Goal: Information Seeking & Learning: Learn about a topic

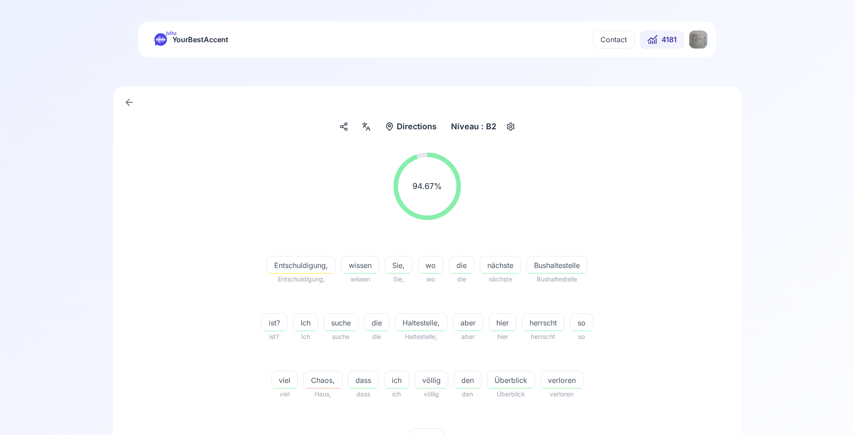
click at [693, 43] on html "bêta YourBestAccent Contact 4181 Directions Directions Niveau : B2 94.67 % 94.6…" at bounding box center [427, 217] width 854 height 435
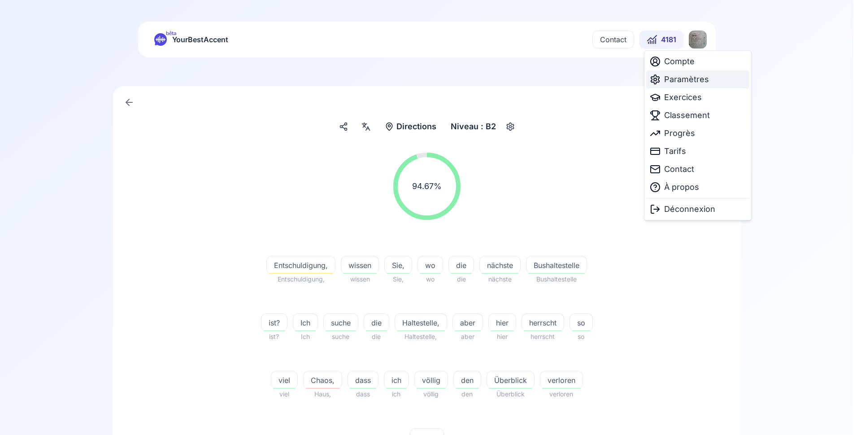
click at [692, 80] on span "Paramètres" at bounding box center [686, 79] width 45 height 13
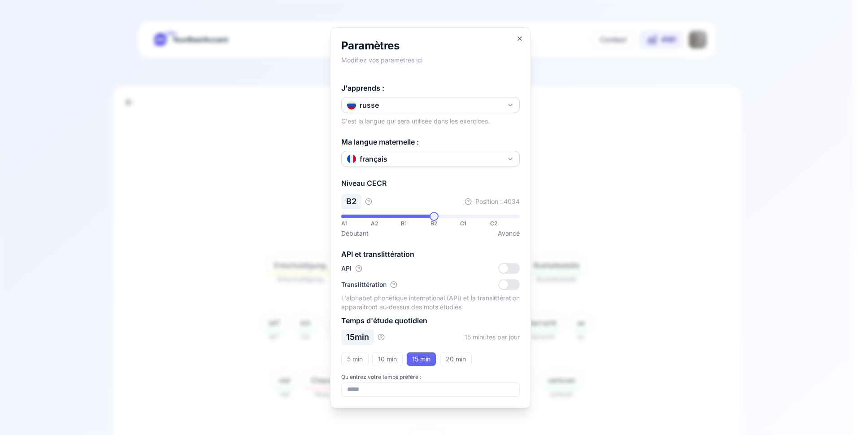
click at [601, 163] on div at bounding box center [430, 217] width 861 height 435
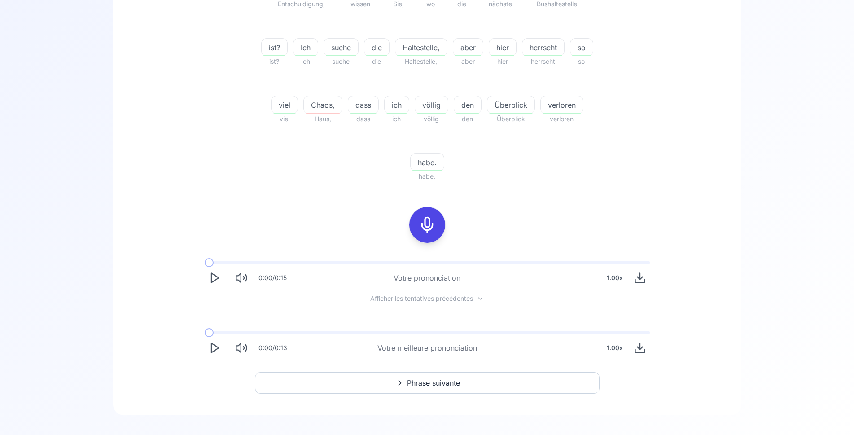
scroll to position [284, 0]
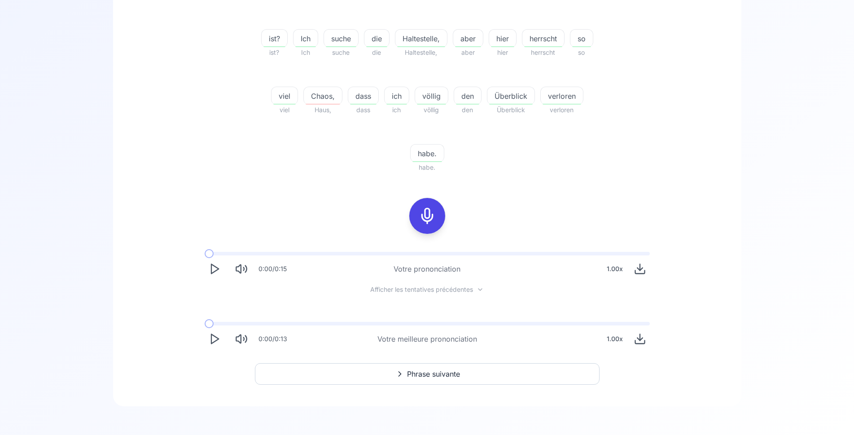
click at [441, 371] on span "Phrase suivante" at bounding box center [433, 373] width 53 height 11
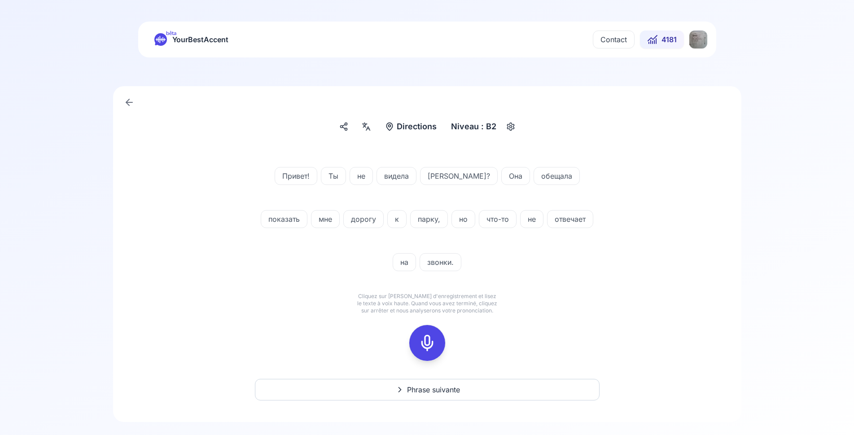
click at [422, 342] on icon at bounding box center [427, 343] width 18 height 18
click at [428, 340] on icon at bounding box center [427, 343] width 18 height 18
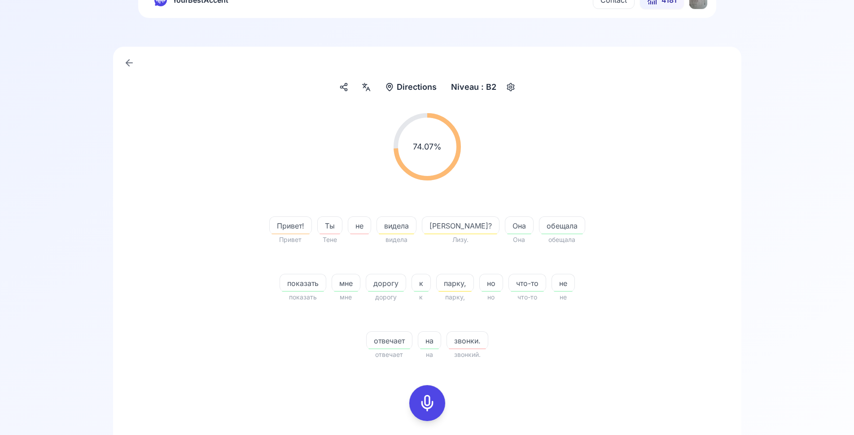
scroll to position [137, 0]
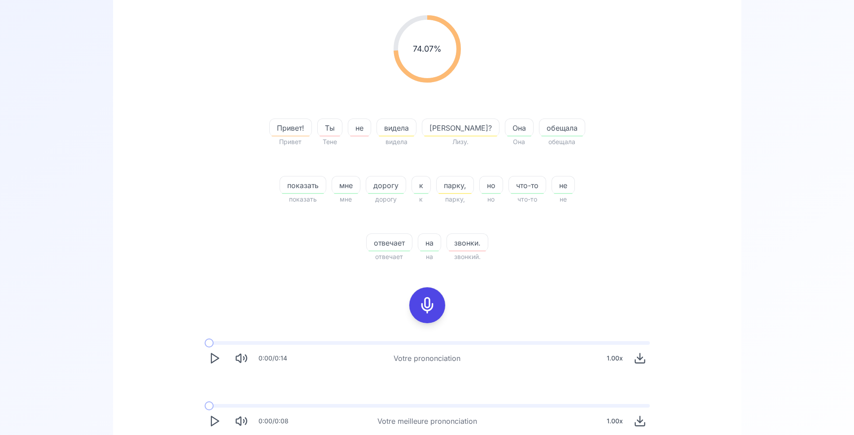
click at [427, 310] on icon at bounding box center [427, 305] width 18 height 18
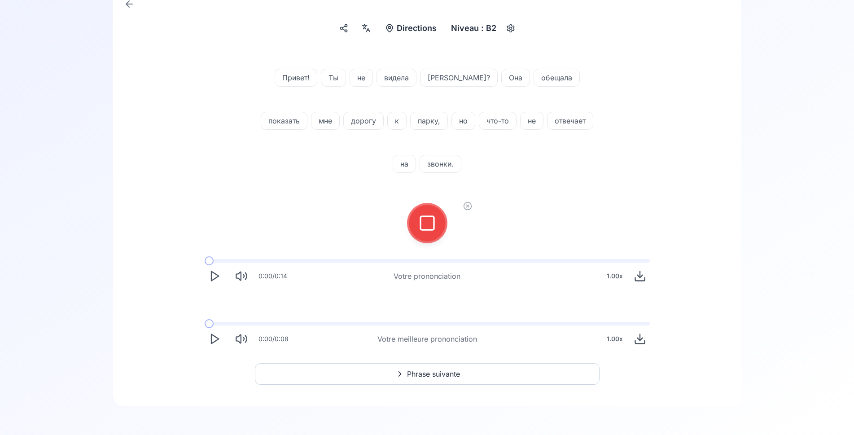
scroll to position [98, 0]
click at [428, 226] on icon at bounding box center [427, 223] width 18 height 18
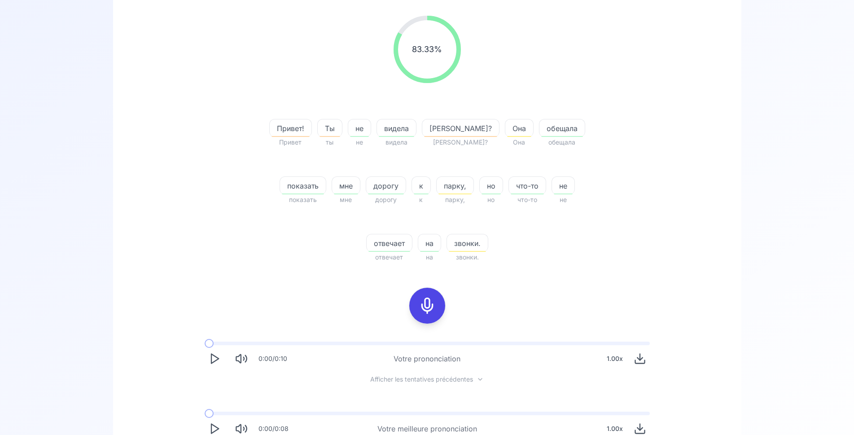
scroll to position [227, 0]
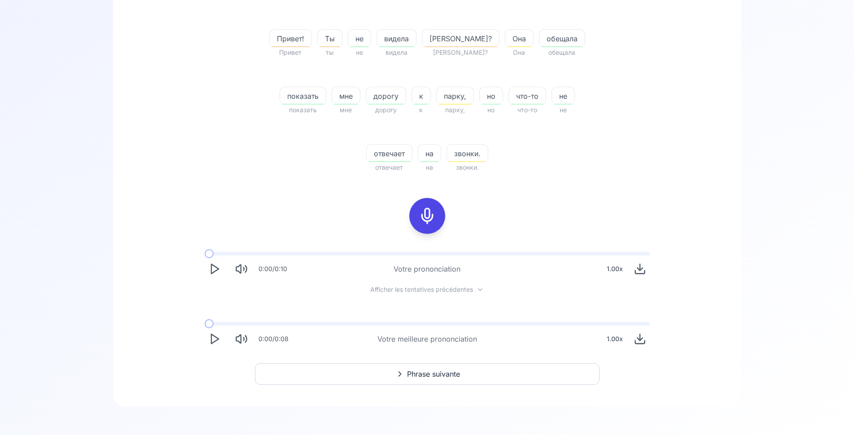
click at [212, 337] on polygon "Play" at bounding box center [214, 338] width 7 height 9
click at [210, 336] on icon "Play" at bounding box center [214, 338] width 13 height 13
click at [229, 322] on span at bounding box center [218, 324] width 27 height 4
click at [223, 322] on span at bounding box center [214, 324] width 18 height 4
click at [224, 322] on span at bounding box center [257, 324] width 104 height 4
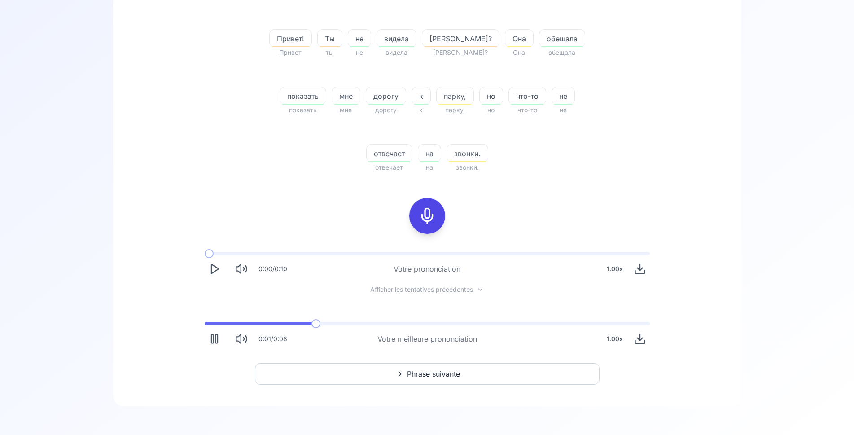
click at [224, 322] on span at bounding box center [259, 324] width 109 height 4
click at [224, 322] on span at bounding box center [223, 324] width 37 height 4
click at [223, 322] on span at bounding box center [214, 324] width 18 height 4
click at [209, 322] on span at bounding box center [208, 324] width 6 height 4
click at [209, 322] on span at bounding box center [207, 324] width 4 height 4
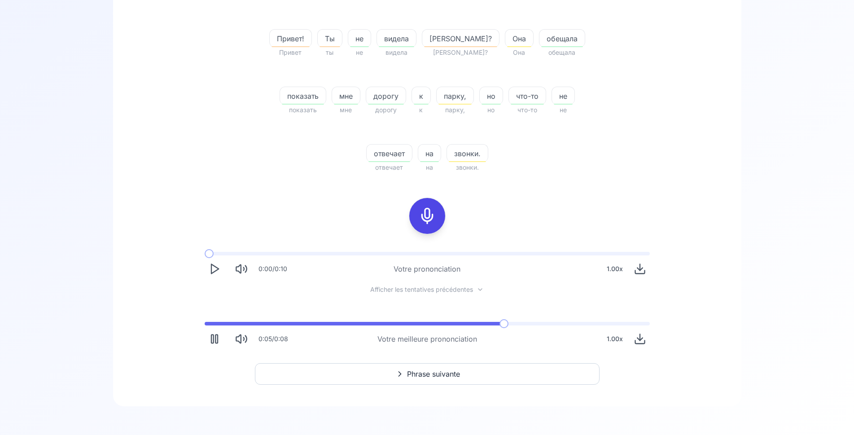
click at [342, 321] on div "0:05 / 0:08 Votre meilleure prononciation 1.00 x" at bounding box center [426, 334] width 459 height 41
click at [346, 323] on span at bounding box center [371, 324] width 332 height 4
click at [346, 323] on span at bounding box center [276, 324] width 142 height 4
click at [338, 324] on span at bounding box center [272, 324] width 134 height 4
click at [339, 324] on span at bounding box center [343, 324] width 277 height 4
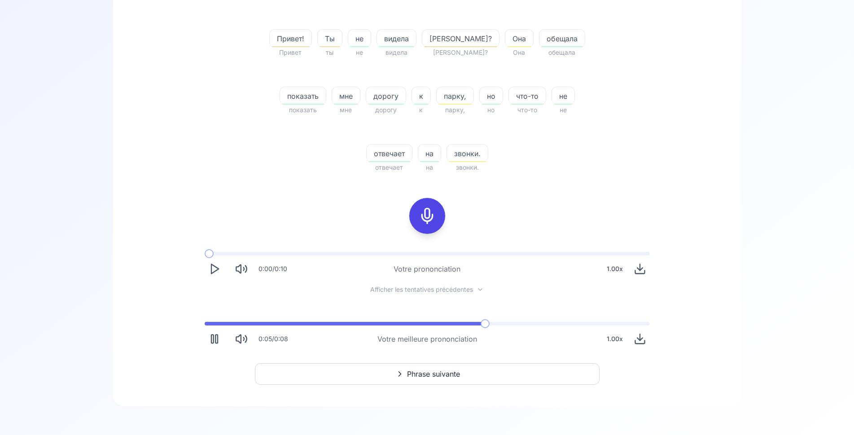
click at [339, 324] on span at bounding box center [346, 324] width 282 height 4
click at [334, 324] on span at bounding box center [269, 324] width 129 height 4
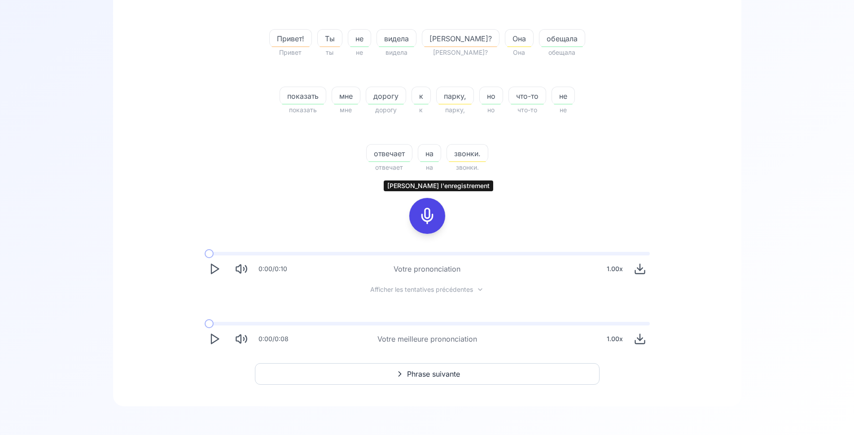
click at [431, 214] on icon at bounding box center [427, 216] width 18 height 18
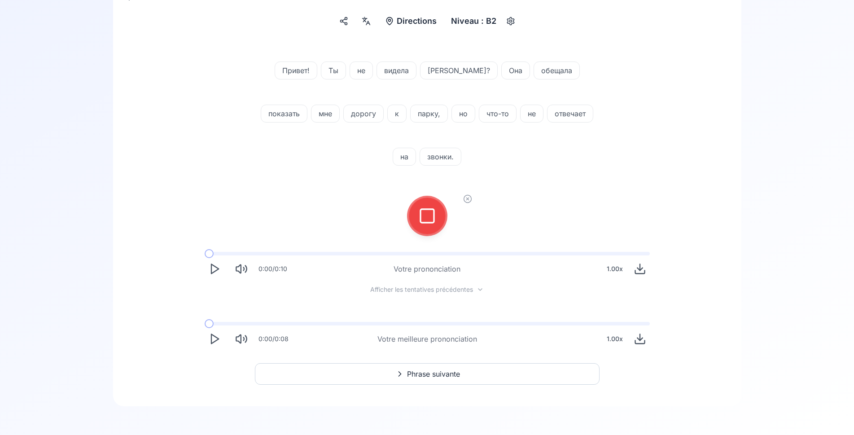
scroll to position [105, 0]
click at [419, 216] on icon at bounding box center [427, 216] width 18 height 18
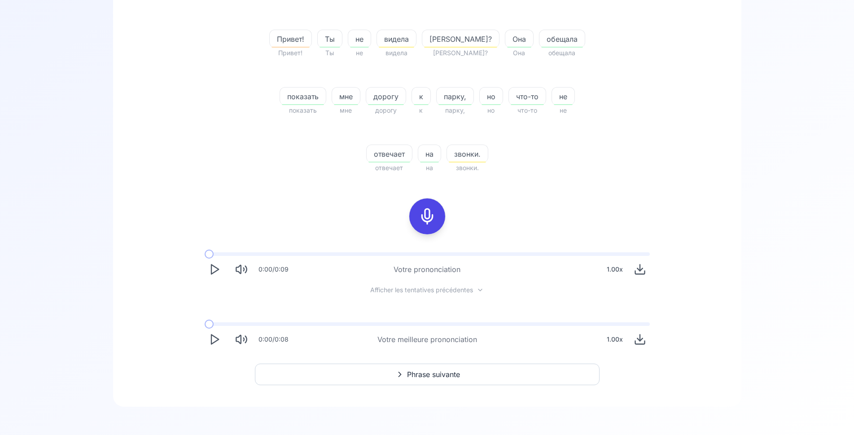
scroll to position [227, 0]
click at [413, 371] on span "Phrase suivante" at bounding box center [433, 373] width 53 height 11
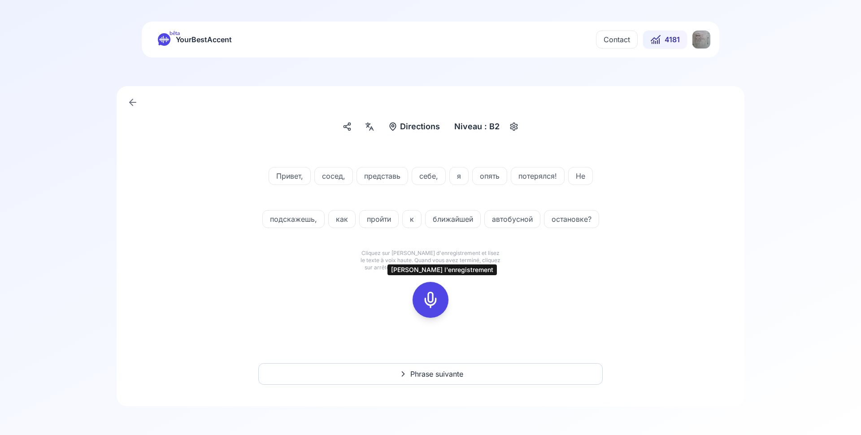
click at [431, 293] on rect at bounding box center [430, 299] width 13 height 13
click at [436, 293] on rect at bounding box center [430, 299] width 13 height 13
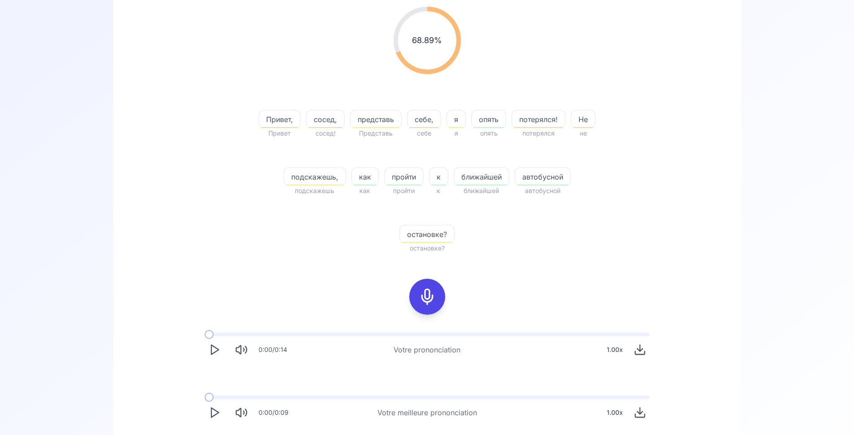
scroll to position [183, 0]
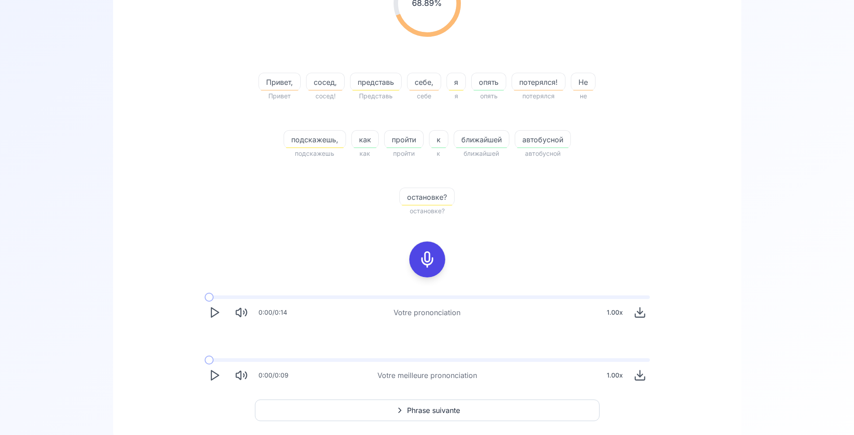
click at [218, 375] on polygon "Play" at bounding box center [214, 375] width 7 height 9
click at [231, 359] on span at bounding box center [218, 360] width 27 height 4
click at [220, 358] on span at bounding box center [214, 360] width 18 height 4
click at [220, 358] on span at bounding box center [214, 360] width 19 height 4
click at [213, 357] on div "0:01 / 0:09 Votre meilleure prononciation 1.00 x" at bounding box center [426, 371] width 459 height 41
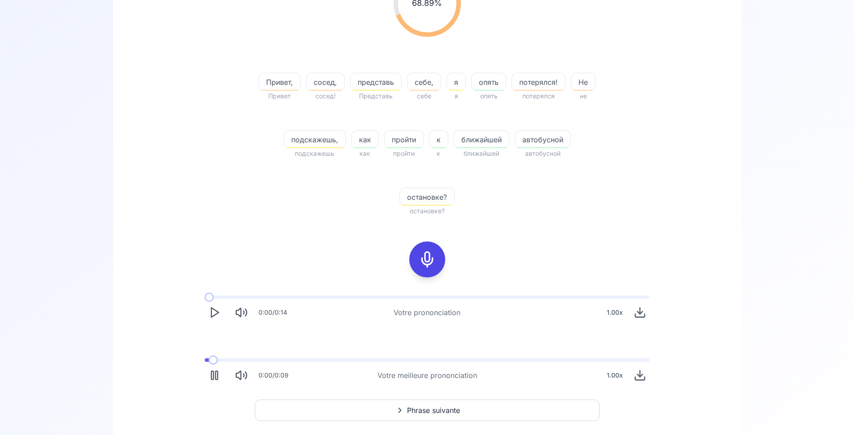
click at [207, 359] on span at bounding box center [207, 360] width 4 height 4
click at [356, 360] on span at bounding box center [339, 360] width 269 height 4
click at [342, 359] on span at bounding box center [274, 360] width 138 height 4
click at [342, 359] on span at bounding box center [275, 360] width 140 height 4
click at [423, 359] on span at bounding box center [314, 360] width 218 height 4
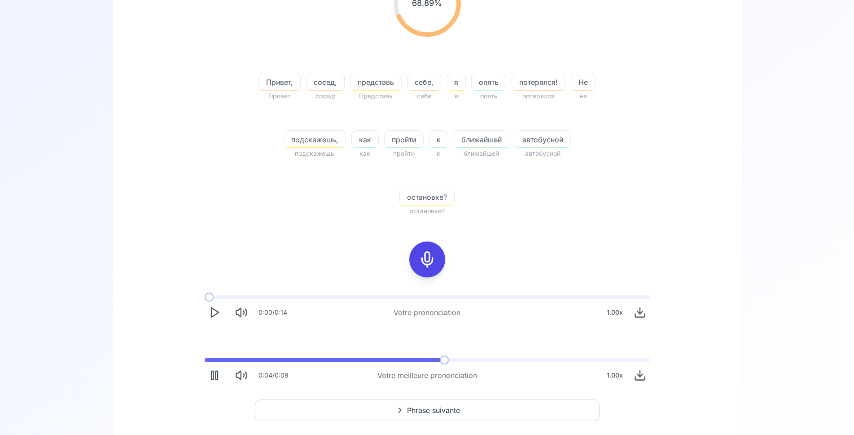
click at [445, 359] on span at bounding box center [325, 360] width 240 height 4
click at [529, 358] on span at bounding box center [412, 360] width 415 height 4
click at [529, 358] on span at bounding box center [367, 360] width 325 height 4
click at [529, 358] on span at bounding box center [397, 360] width 384 height 4
click at [529, 358] on span at bounding box center [367, 360] width 325 height 4
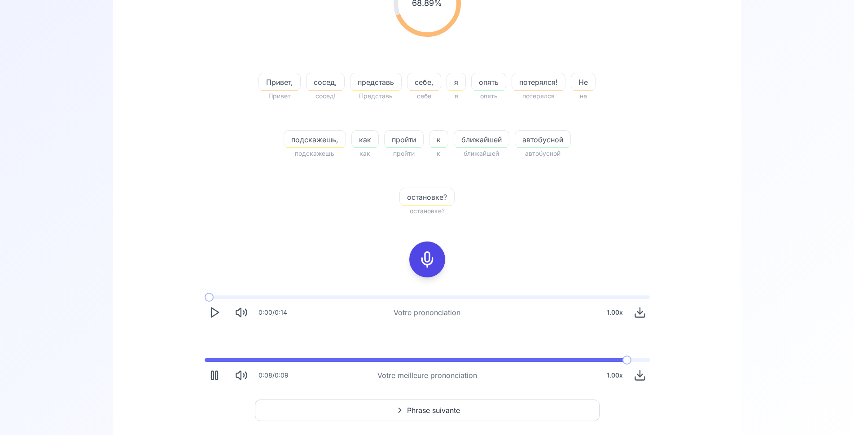
click at [529, 358] on span at bounding box center [418, 360] width 427 height 4
click at [529, 358] on span at bounding box center [420, 360] width 431 height 4
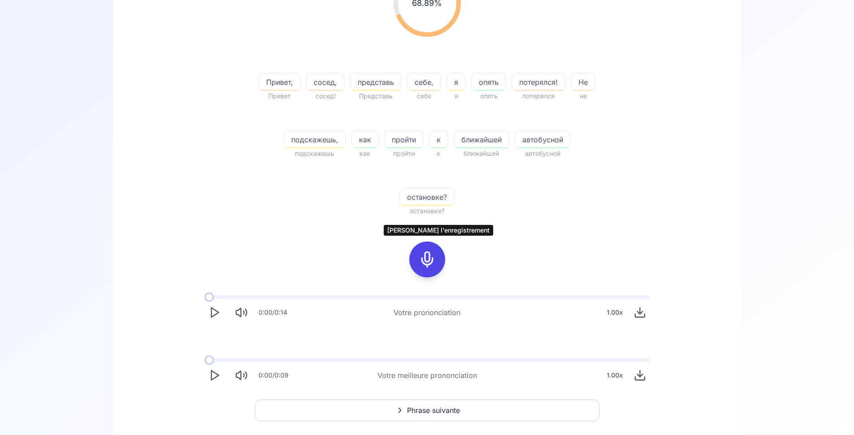
click at [434, 257] on rect at bounding box center [426, 259] width 13 height 13
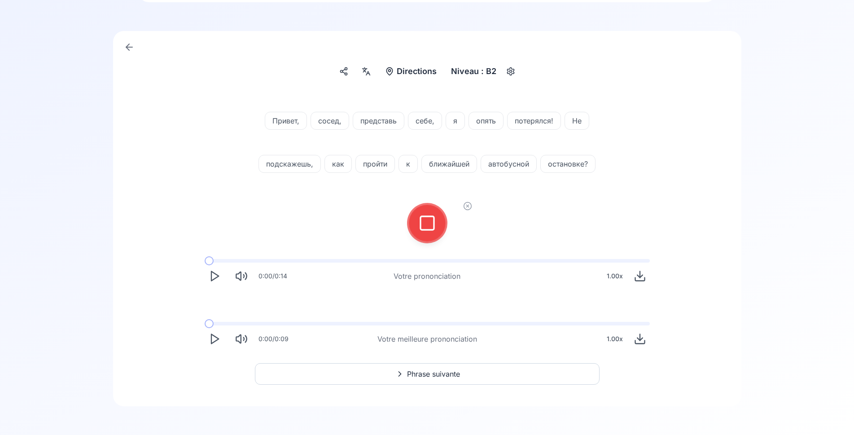
scroll to position [55, 0]
click at [420, 228] on rect at bounding box center [426, 222] width 13 height 13
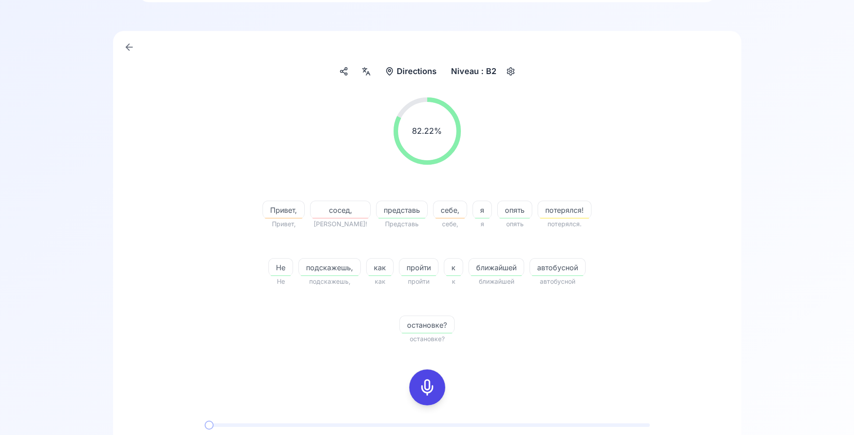
click at [425, 385] on icon at bounding box center [427, 387] width 18 height 18
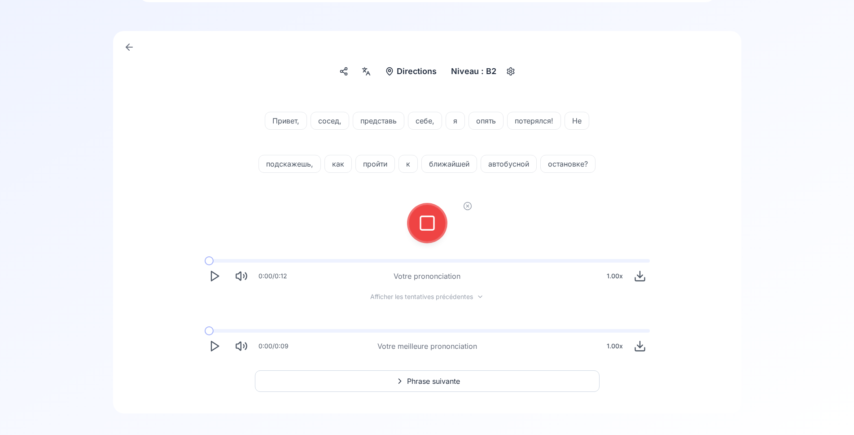
click at [425, 227] on icon at bounding box center [427, 223] width 18 height 18
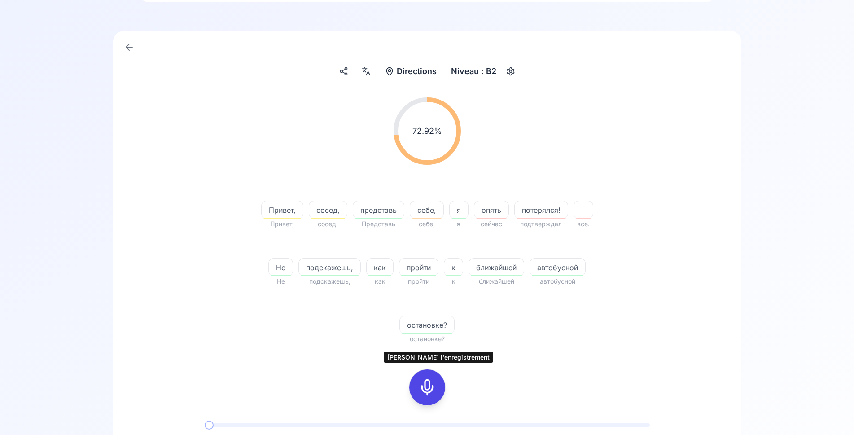
click at [428, 379] on icon at bounding box center [427, 387] width 18 height 18
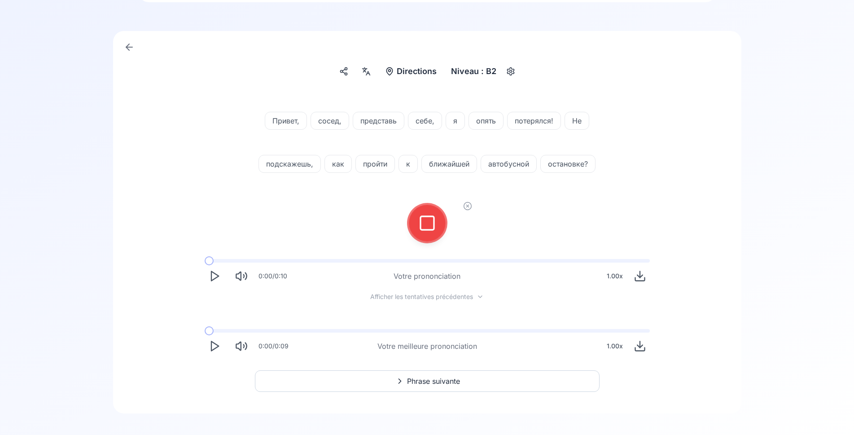
click at [419, 221] on icon at bounding box center [427, 223] width 18 height 18
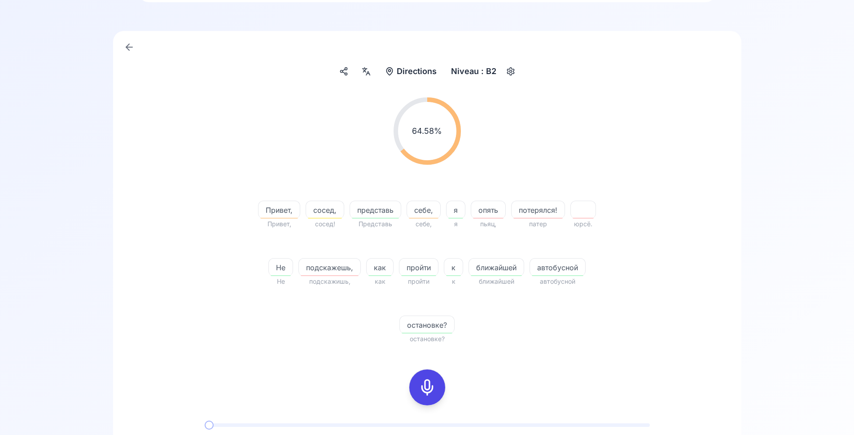
click at [421, 388] on icon at bounding box center [427, 387] width 18 height 18
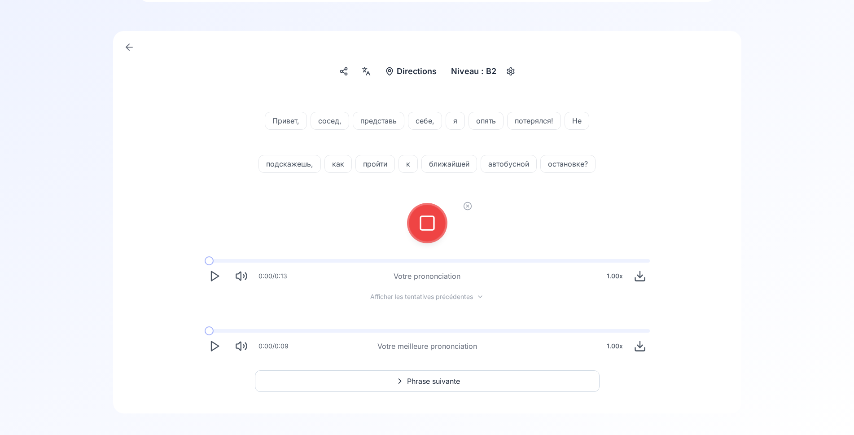
click at [425, 218] on icon at bounding box center [427, 223] width 18 height 18
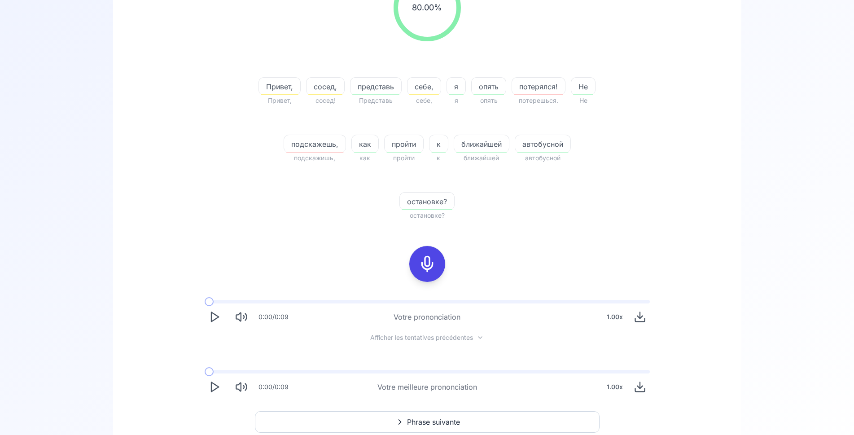
scroll to position [192, 0]
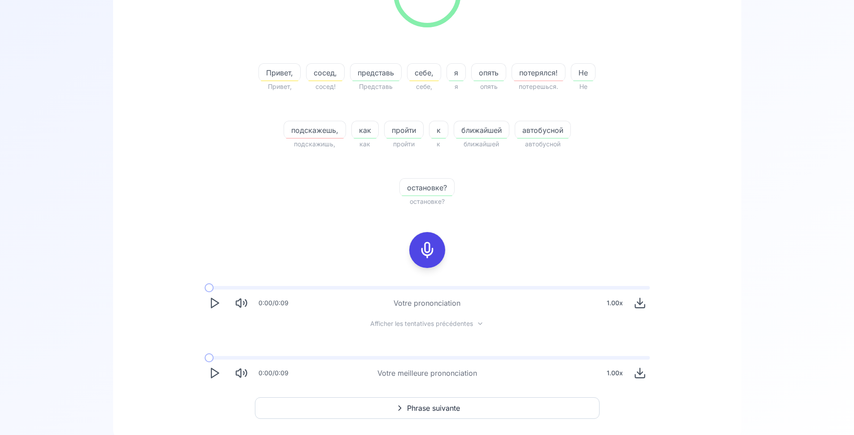
click at [214, 301] on icon "Play" at bounding box center [214, 303] width 13 height 13
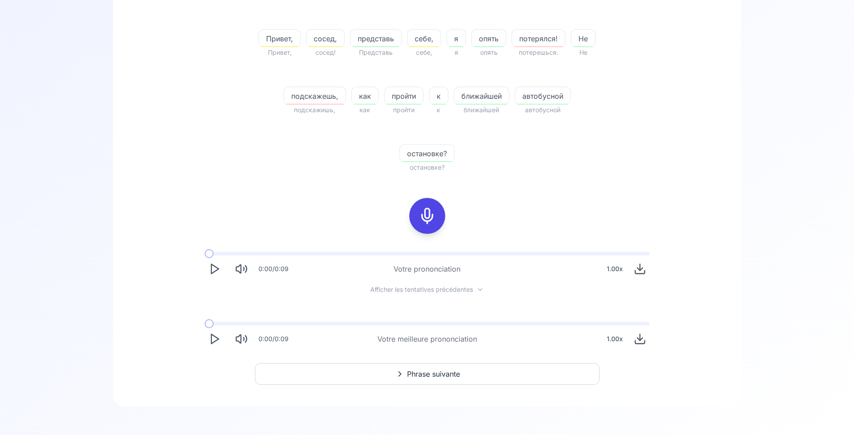
click at [410, 375] on span "Phrase suivante" at bounding box center [433, 373] width 53 height 11
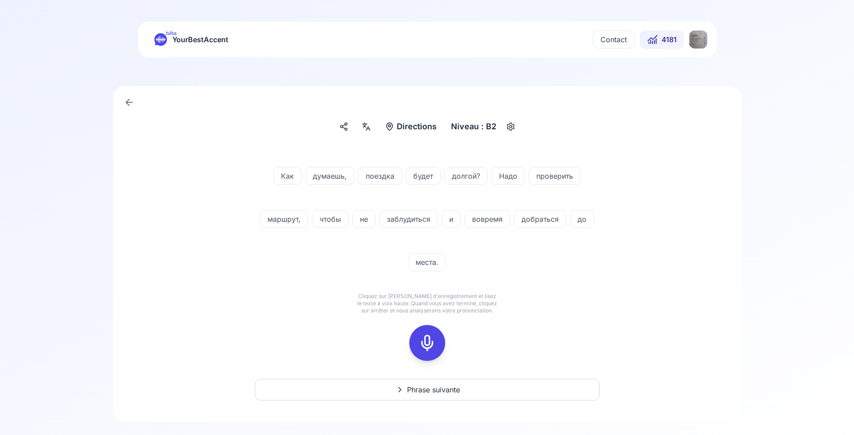
click at [427, 334] on icon at bounding box center [427, 343] width 18 height 18
click at [432, 343] on icon at bounding box center [427, 343] width 18 height 18
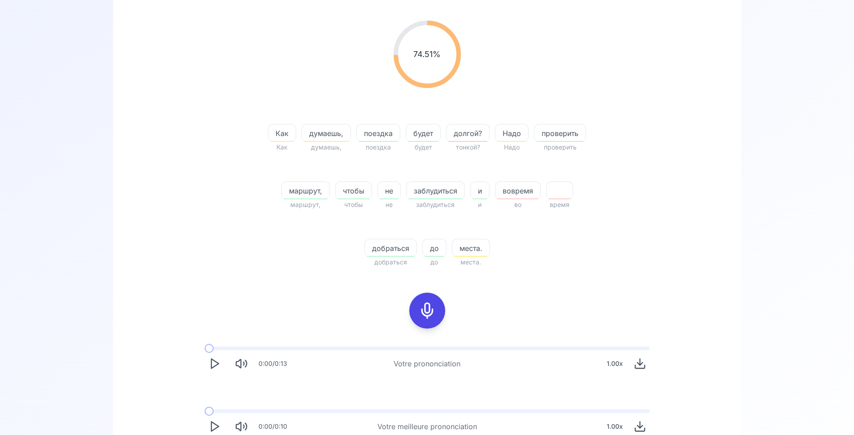
scroll to position [137, 0]
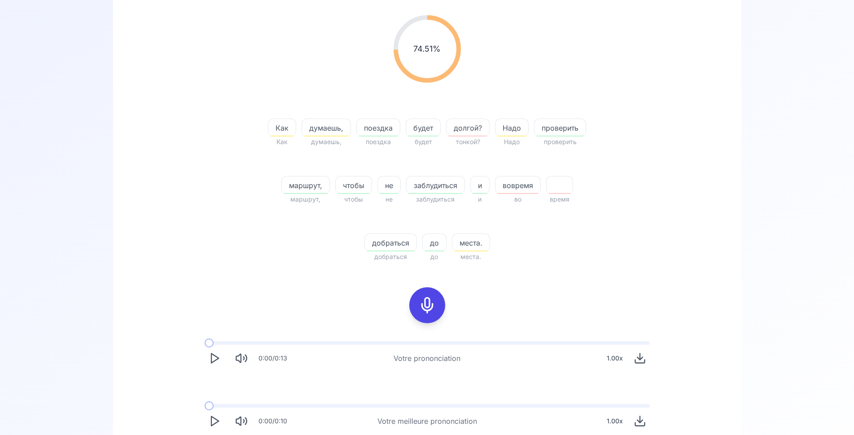
click at [432, 308] on icon at bounding box center [427, 305] width 18 height 18
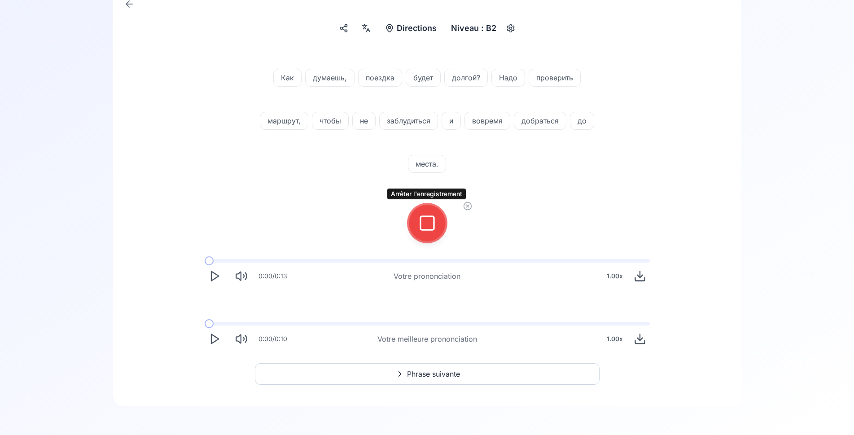
click at [426, 225] on icon at bounding box center [427, 223] width 18 height 18
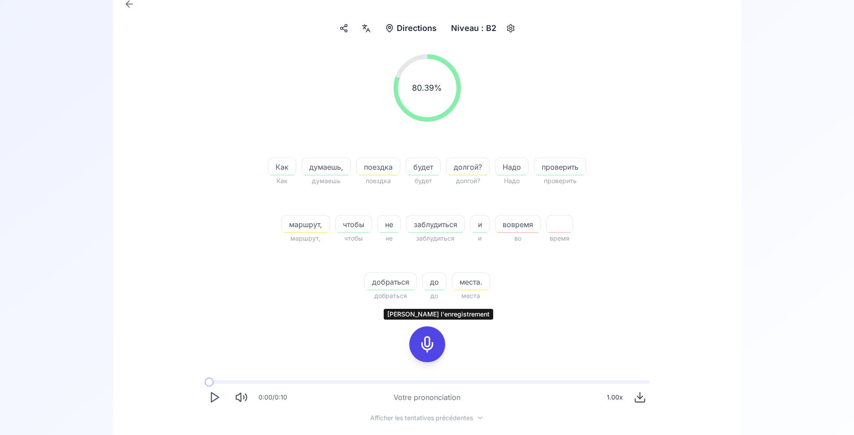
click at [428, 340] on icon at bounding box center [427, 344] width 18 height 18
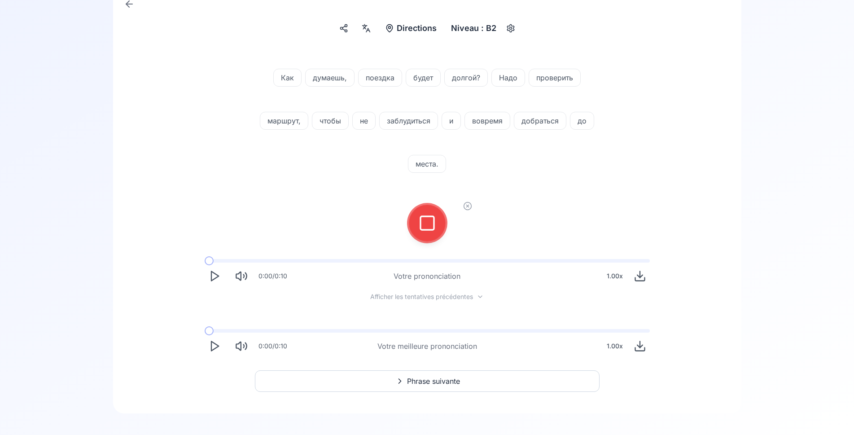
click at [434, 223] on icon at bounding box center [427, 223] width 18 height 18
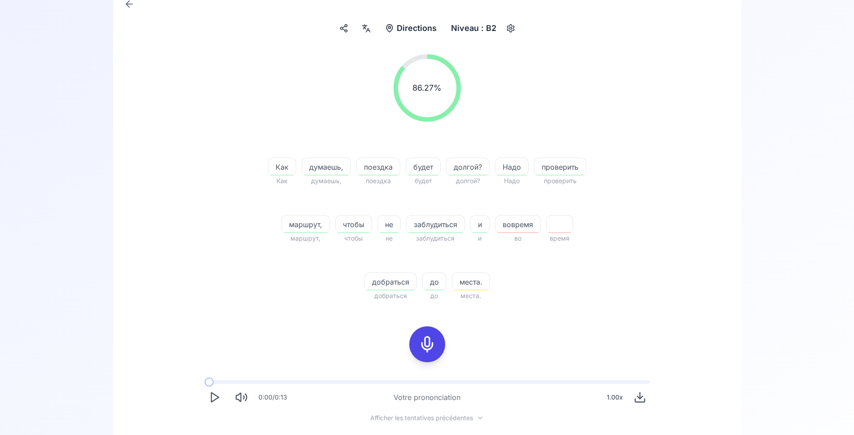
click at [294, 221] on span "маршрут," at bounding box center [306, 224] width 48 height 11
click at [253, 298] on icon at bounding box center [253, 298] width 9 height 9
click at [218, 269] on div "86.27 % 86.27 % Как Как думаешь, думаешь, поездка поездка будет будет долгой? д…" at bounding box center [427, 177] width 517 height 261
click at [423, 344] on icon at bounding box center [427, 344] width 18 height 18
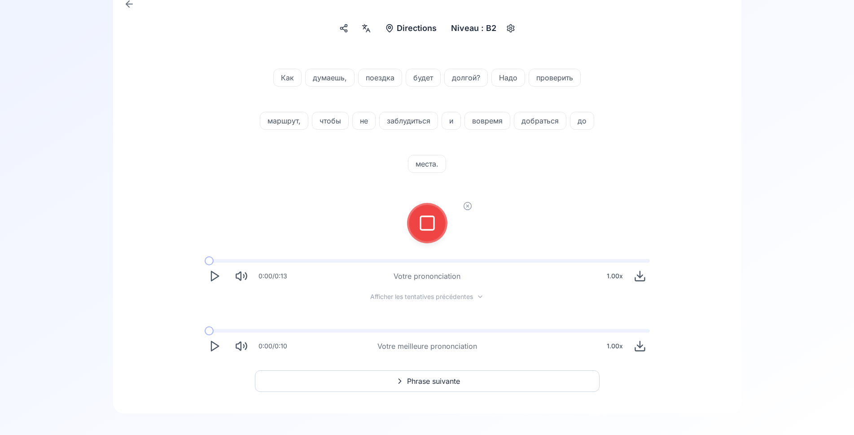
click at [426, 229] on rect at bounding box center [426, 222] width 13 height 13
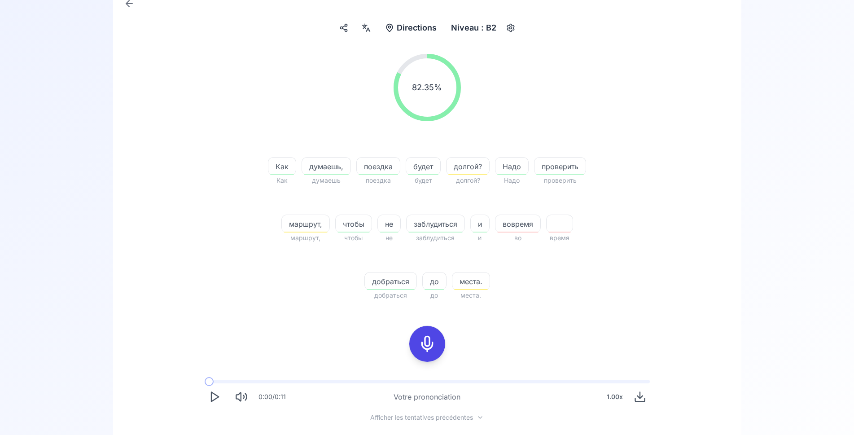
scroll to position [190, 0]
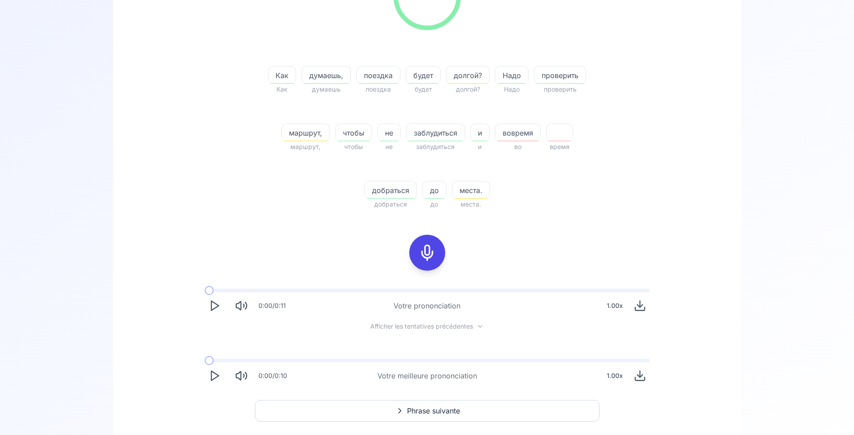
click at [216, 373] on polygon "Play" at bounding box center [214, 375] width 7 height 9
click at [213, 376] on icon "Play" at bounding box center [214, 375] width 13 height 13
drag, startPoint x: 430, startPoint y: 248, endPoint x: 415, endPoint y: 249, distance: 14.9
click at [430, 248] on icon at bounding box center [427, 253] width 18 height 18
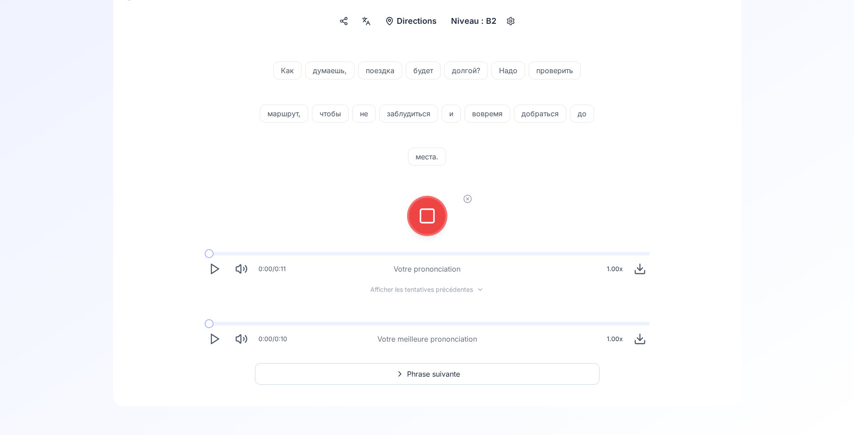
scroll to position [105, 0]
click at [441, 224] on button at bounding box center [427, 216] width 36 height 36
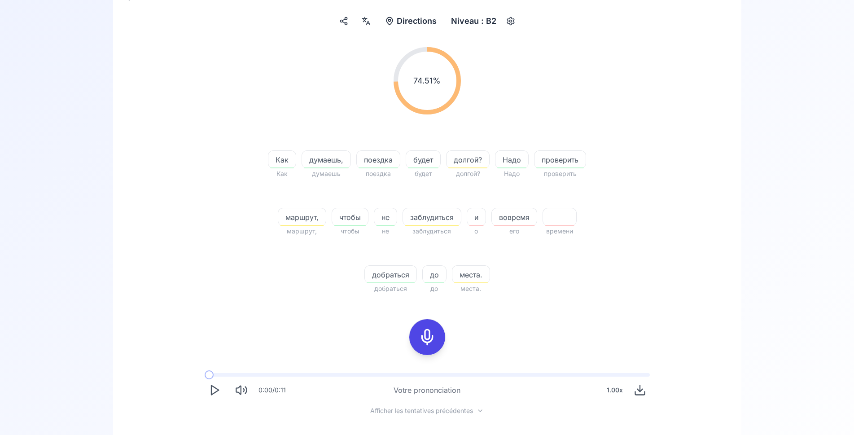
scroll to position [0, 0]
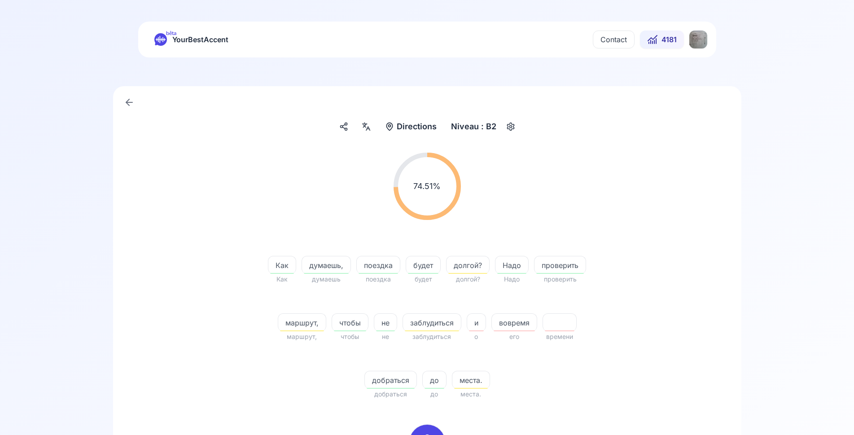
click at [674, 39] on span "4181" at bounding box center [668, 39] width 15 height 11
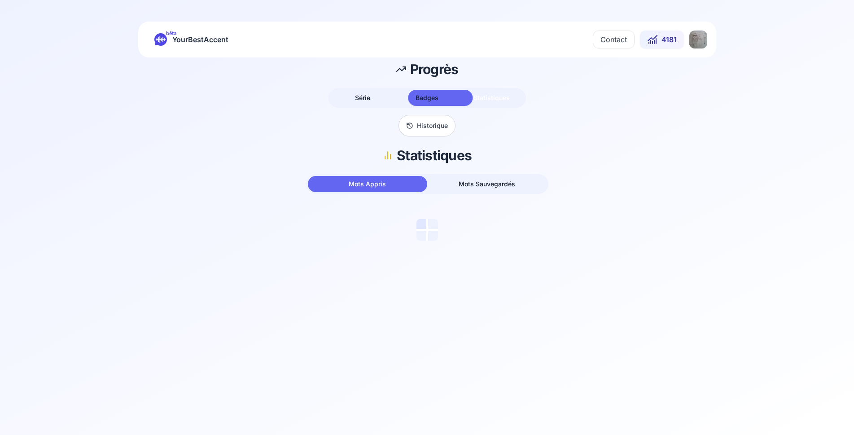
click at [495, 96] on span "Statistiques" at bounding box center [491, 98] width 36 height 8
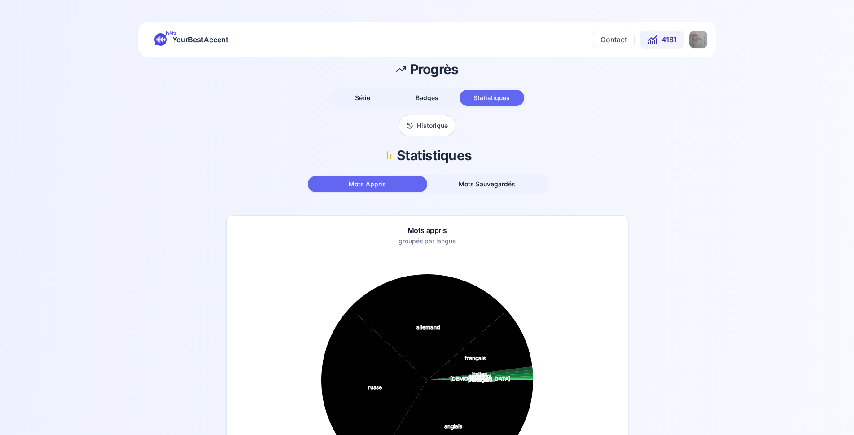
click at [700, 40] on html "bêta YourBestAccent Contact 4181 Progrès Série Badges Statistiques Historique S…" at bounding box center [427, 217] width 854 height 435
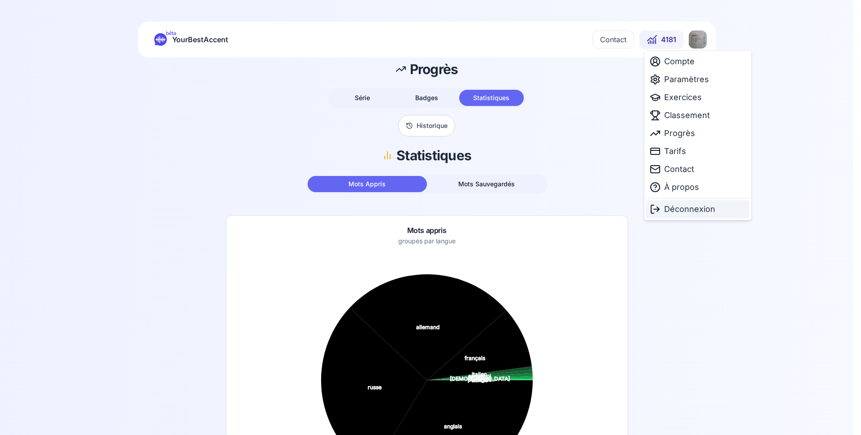
click at [689, 212] on span "Déconnexion" at bounding box center [689, 209] width 51 height 13
